Goal: Transaction & Acquisition: Purchase product/service

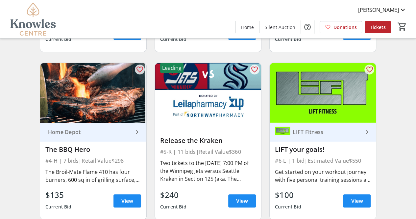
scroll to position [202, 0]
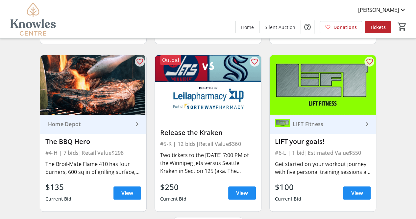
scroll to position [221, 0]
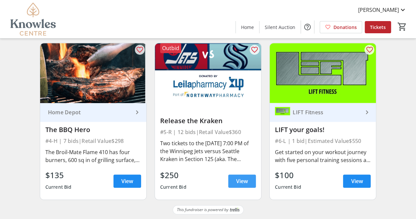
click at [239, 182] on span "View" at bounding box center [242, 181] width 12 height 8
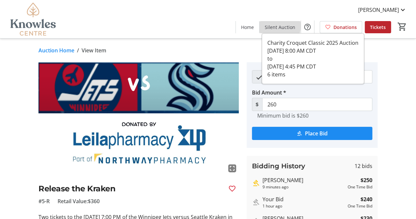
click at [277, 25] on span "Silent Auction" at bounding box center [280, 27] width 31 height 7
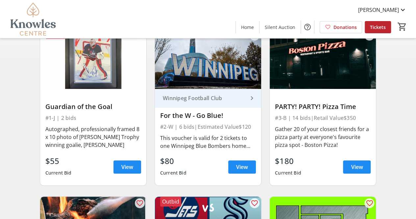
scroll to position [70, 0]
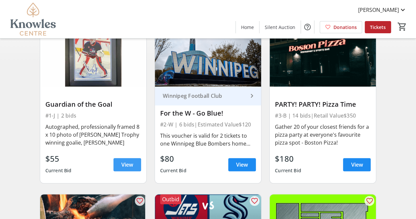
click at [122, 165] on span "View" at bounding box center [127, 164] width 12 height 8
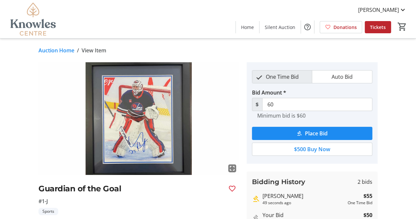
click at [122, 165] on img at bounding box center [138, 118] width 200 height 112
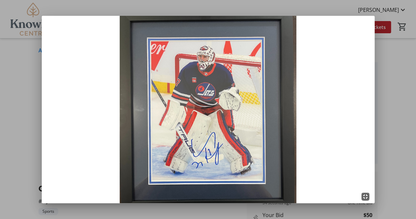
click at [368, 198] on mat-icon "fullscreen_exit" at bounding box center [365, 196] width 8 height 8
